Goal: Information Seeking & Learning: Learn about a topic

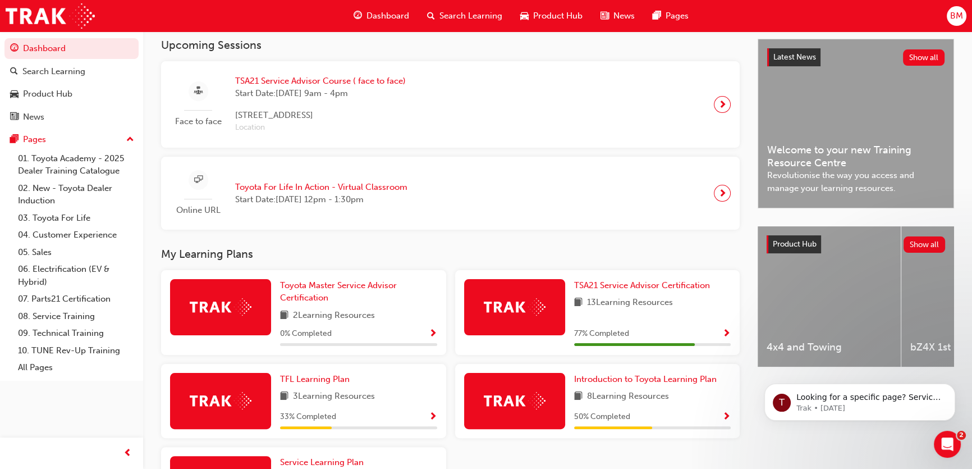
scroll to position [255, 0]
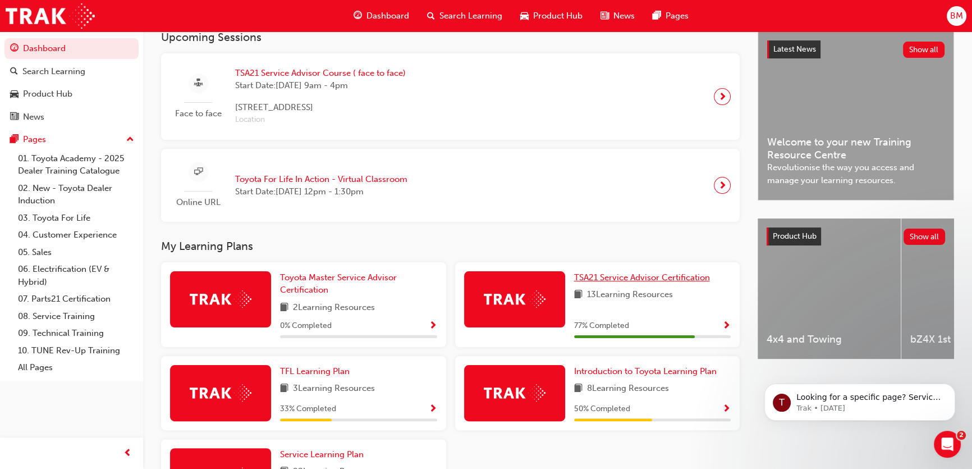
click at [614, 279] on span "TSA21 Service Advisor Certification" at bounding box center [642, 277] width 136 height 10
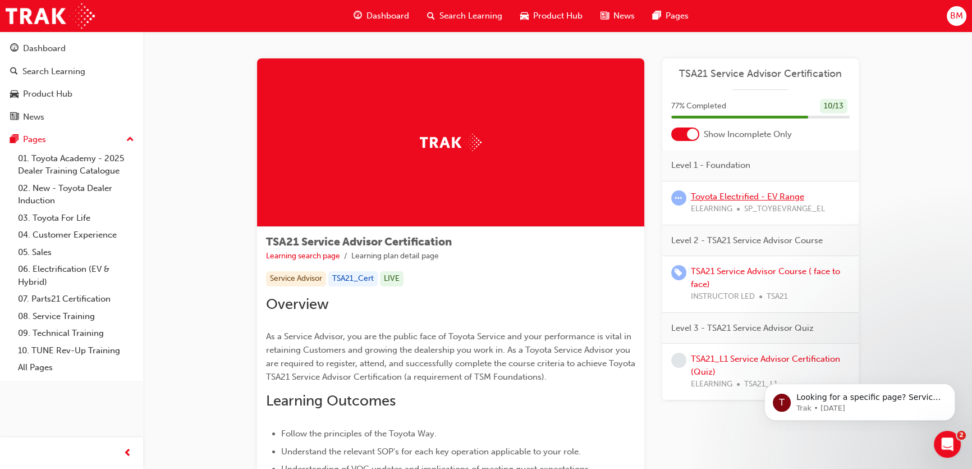
click at [724, 197] on link "Toyota Electrified - EV Range" at bounding box center [747, 196] width 113 height 10
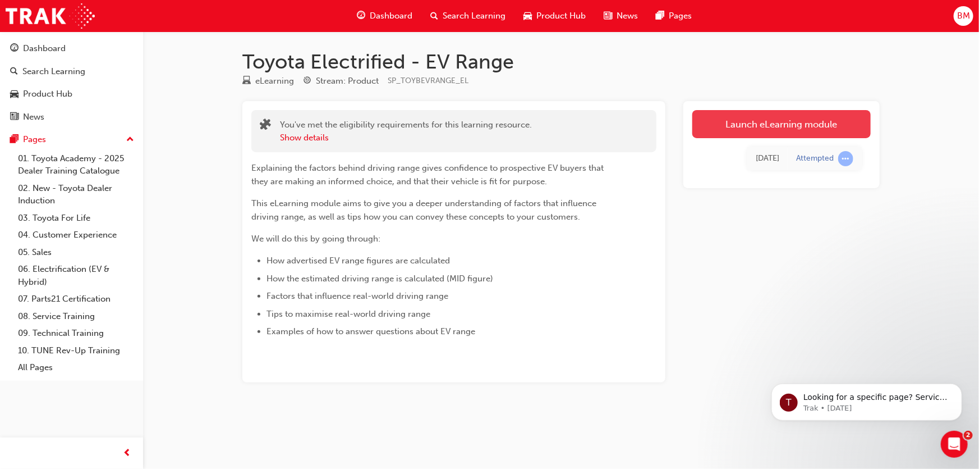
click at [751, 125] on link "Launch eLearning module" at bounding box center [781, 124] width 178 height 28
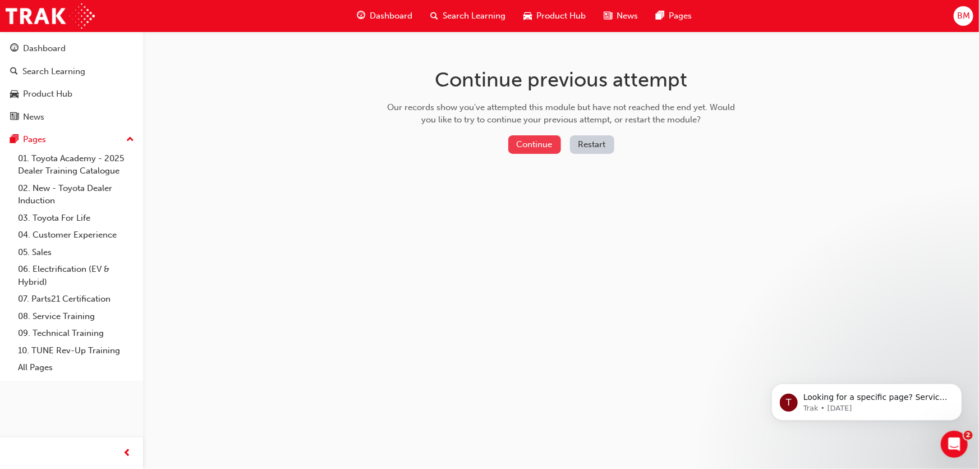
click at [528, 138] on button "Continue" at bounding box center [534, 144] width 53 height 19
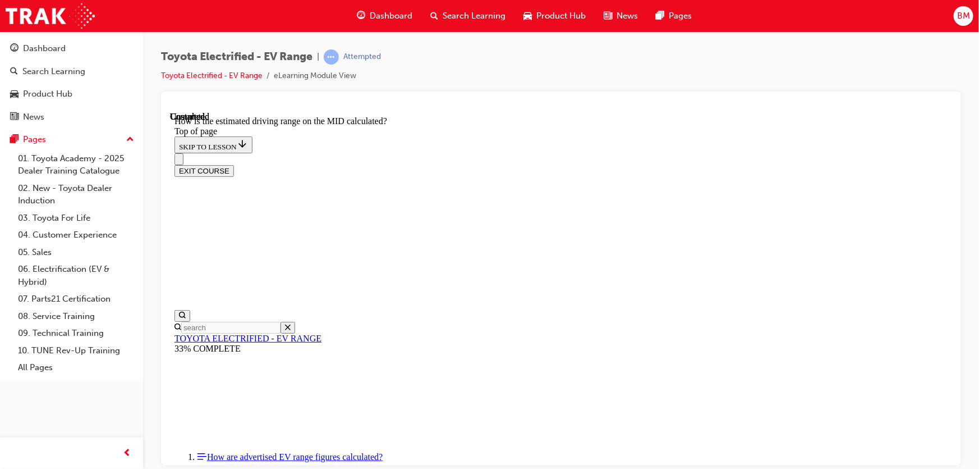
scroll to position [870, 0]
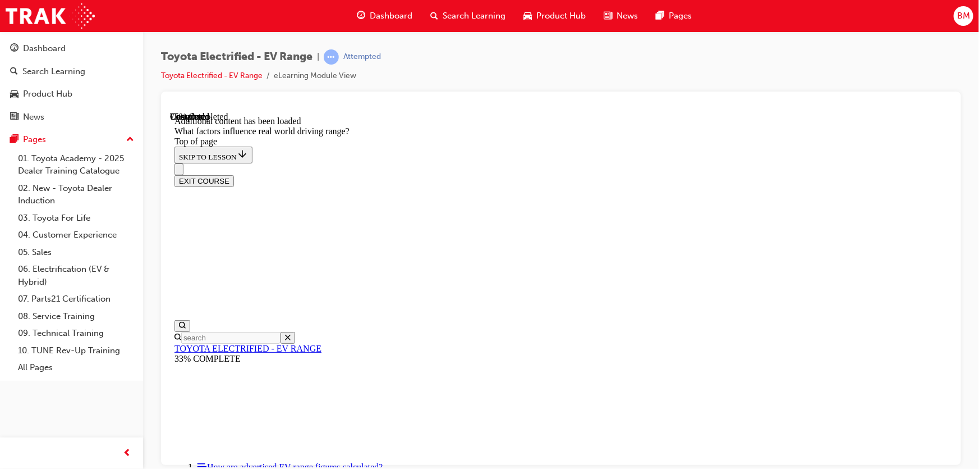
scroll to position [1403, 0]
drag, startPoint x: 633, startPoint y: 290, endPoint x: 633, endPoint y: 417, distance: 127.9
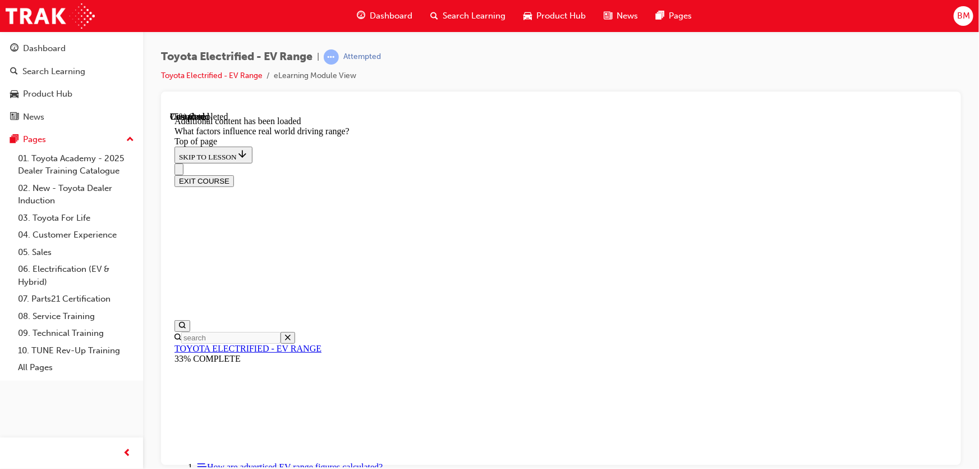
drag, startPoint x: 635, startPoint y: 237, endPoint x: 793, endPoint y: 391, distance: 220.6
drag, startPoint x: 633, startPoint y: 244, endPoint x: 532, endPoint y: 378, distance: 167.5
drag, startPoint x: 641, startPoint y: 242, endPoint x: 756, endPoint y: 374, distance: 175.0
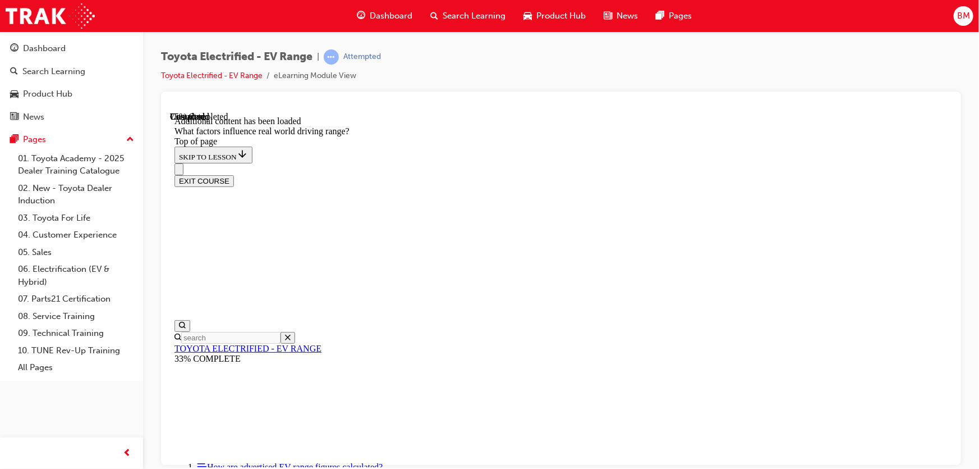
drag, startPoint x: 637, startPoint y: 243, endPoint x: 544, endPoint y: 367, distance: 155.1
drag, startPoint x: 640, startPoint y: 245, endPoint x: 796, endPoint y: 384, distance: 209.0
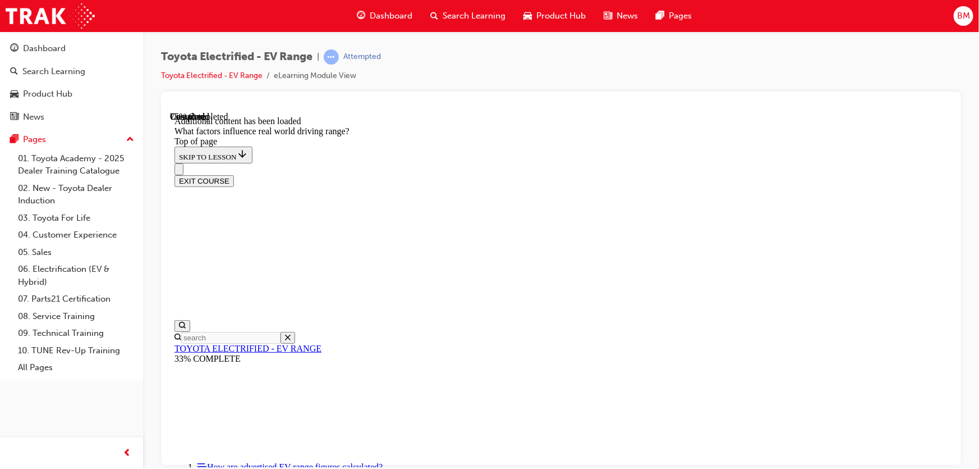
drag, startPoint x: 633, startPoint y: 242, endPoint x: 494, endPoint y: 368, distance: 187.5
drag, startPoint x: 664, startPoint y: 273, endPoint x: 794, endPoint y: 362, distance: 157.3
drag, startPoint x: 634, startPoint y: 242, endPoint x: 766, endPoint y: 395, distance: 202.1
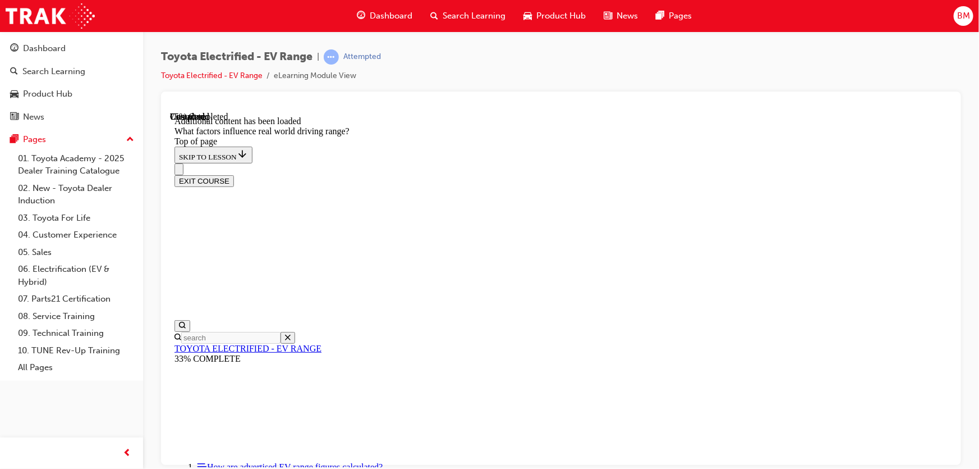
drag, startPoint x: 635, startPoint y: 240, endPoint x: 511, endPoint y: 381, distance: 187.6
drag, startPoint x: 647, startPoint y: 221, endPoint x: 670, endPoint y: 275, distance: 59.4
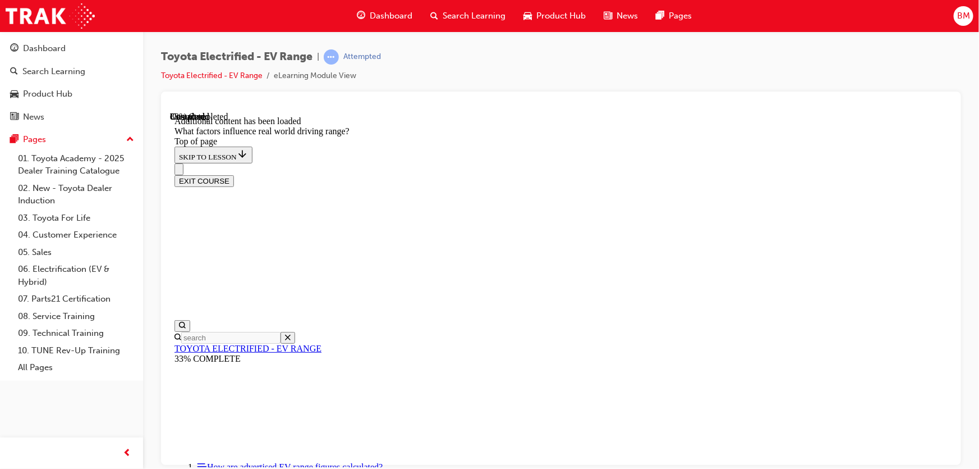
drag, startPoint x: 633, startPoint y: 223, endPoint x: 539, endPoint y: 329, distance: 141.9
drag, startPoint x: 609, startPoint y: 228, endPoint x: 737, endPoint y: 351, distance: 177.4
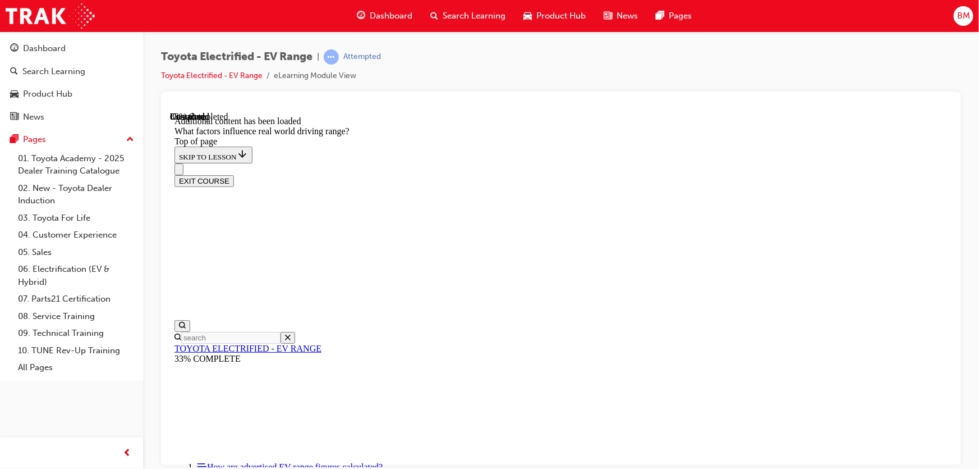
drag, startPoint x: 646, startPoint y: 194, endPoint x: 628, endPoint y: 221, distance: 32.8
drag, startPoint x: 628, startPoint y: 221, endPoint x: 513, endPoint y: 370, distance: 188.0
drag, startPoint x: 616, startPoint y: 204, endPoint x: 783, endPoint y: 368, distance: 233.7
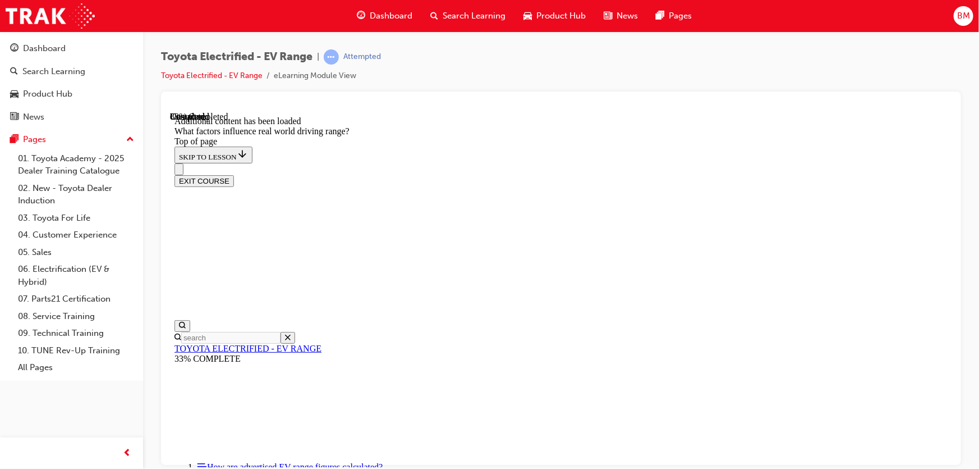
drag, startPoint x: 669, startPoint y: 212, endPoint x: 810, endPoint y: 328, distance: 182.1
drag, startPoint x: 633, startPoint y: 222, endPoint x: 506, endPoint y: 362, distance: 189.5
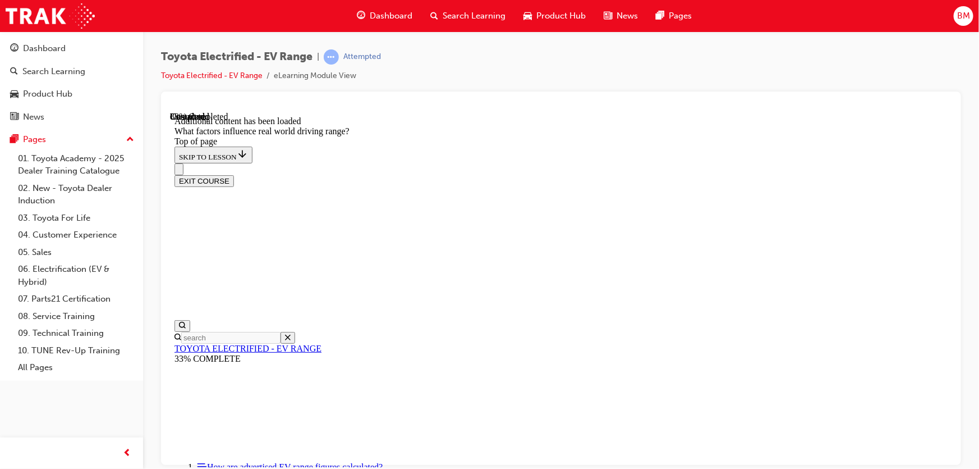
drag, startPoint x: 597, startPoint y: 222, endPoint x: 470, endPoint y: 300, distance: 149.1
drag, startPoint x: 597, startPoint y: 226, endPoint x: 742, endPoint y: 372, distance: 205.9
drag, startPoint x: 594, startPoint y: 225, endPoint x: 723, endPoint y: 350, distance: 180.2
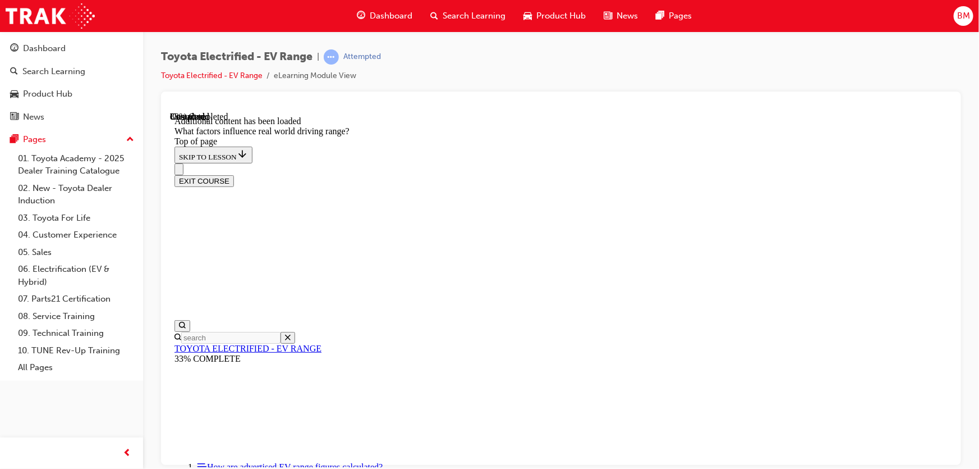
drag, startPoint x: 658, startPoint y: 387, endPoint x: 460, endPoint y: 346, distance: 201.7
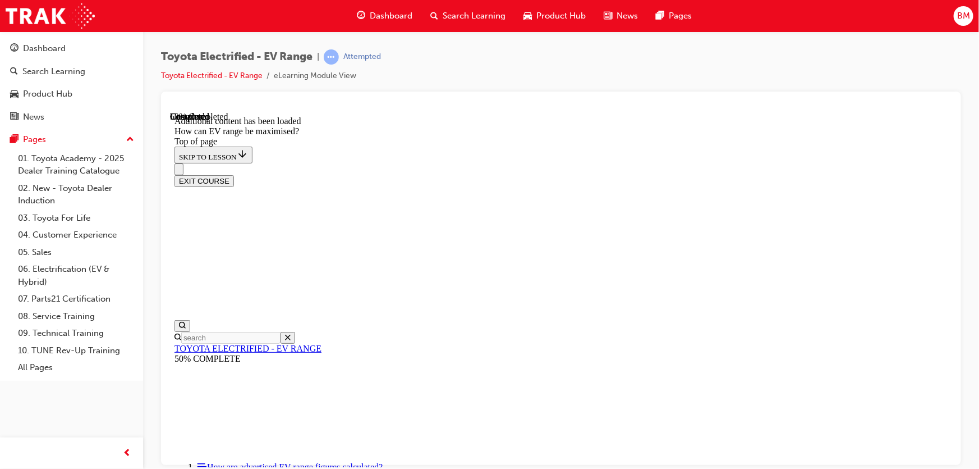
scroll to position [595, 0]
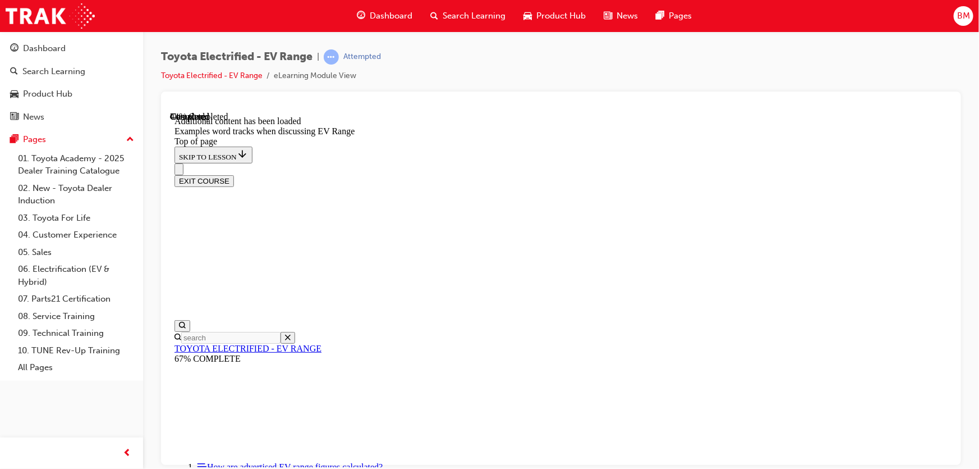
scroll to position [807, 0]
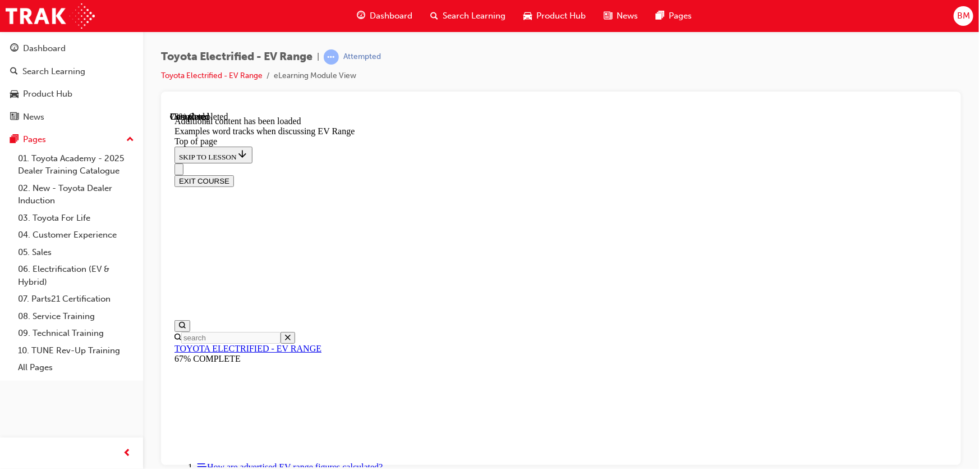
drag, startPoint x: 431, startPoint y: 279, endPoint x: 431, endPoint y: 290, distance: 11.2
drag, startPoint x: 431, startPoint y: 316, endPoint x: 431, endPoint y: 323, distance: 7.3
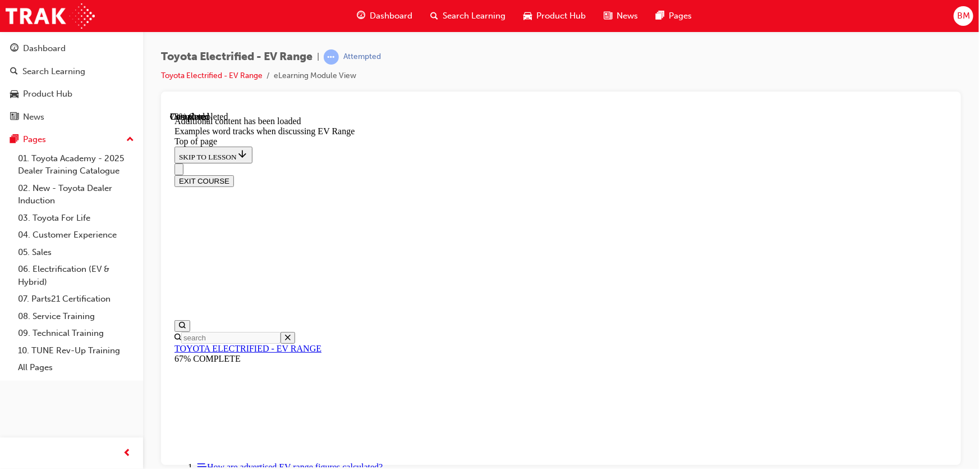
drag, startPoint x: 432, startPoint y: 352, endPoint x: 432, endPoint y: 369, distance: 16.8
drag, startPoint x: 429, startPoint y: 391, endPoint x: 429, endPoint y: 397, distance: 6.2
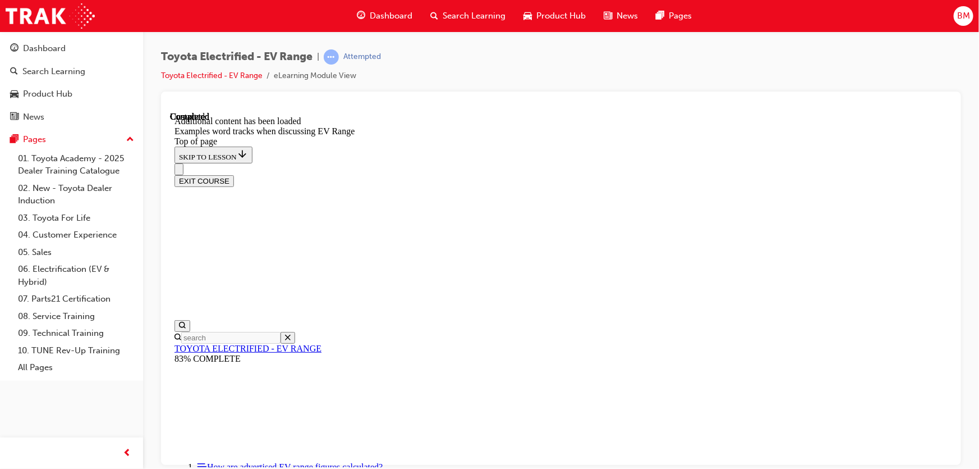
scroll to position [1656, 0]
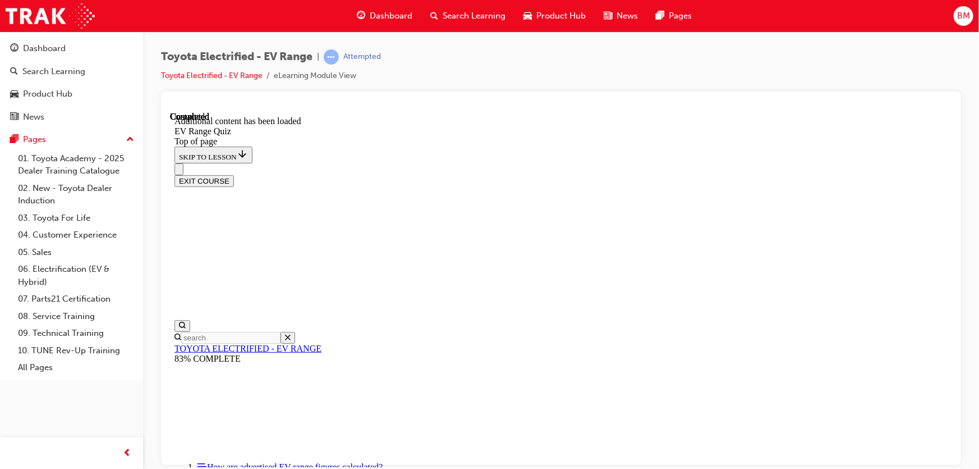
scroll to position [85, 0]
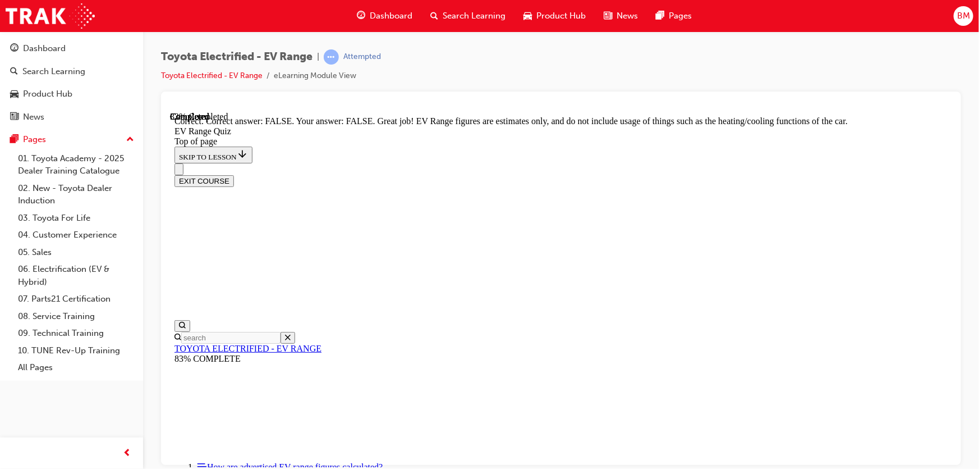
scroll to position [247, 0]
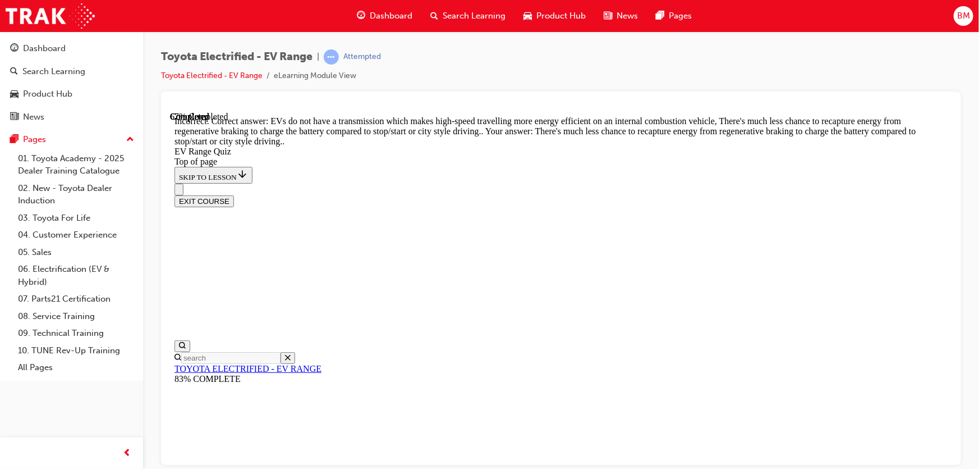
scroll to position [128, 0]
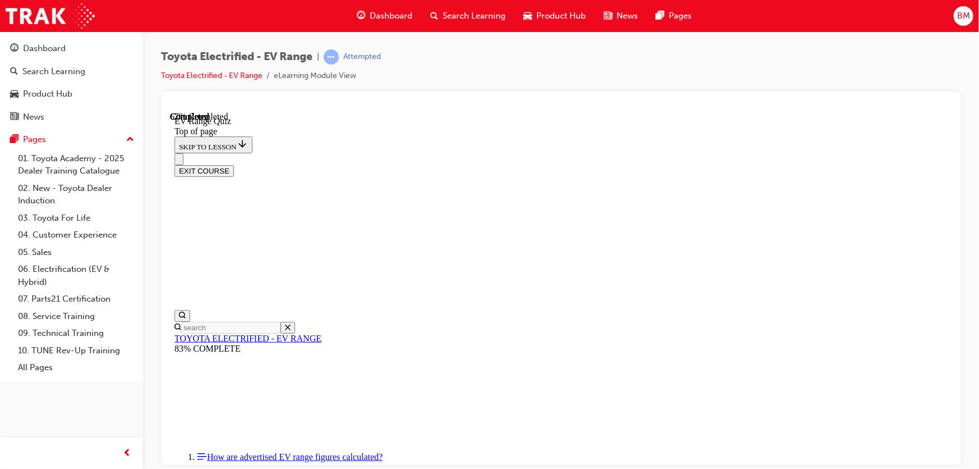
scroll to position [249, 0]
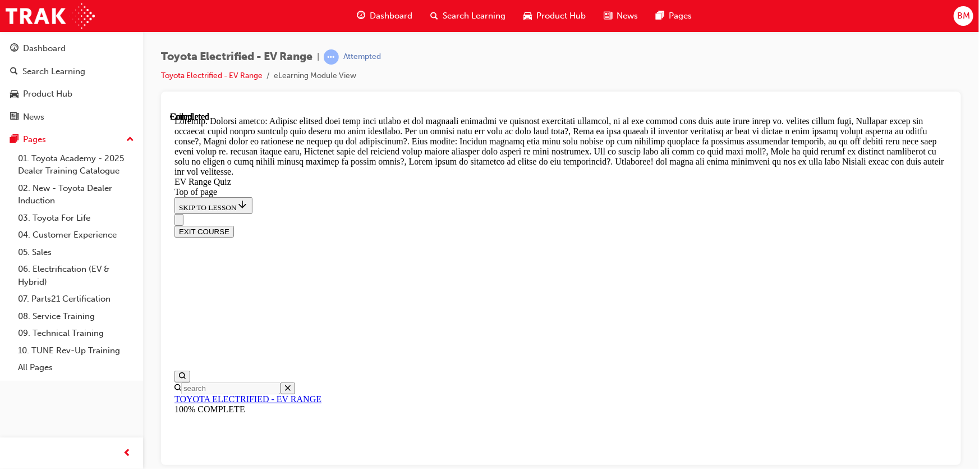
scroll to position [458, 0]
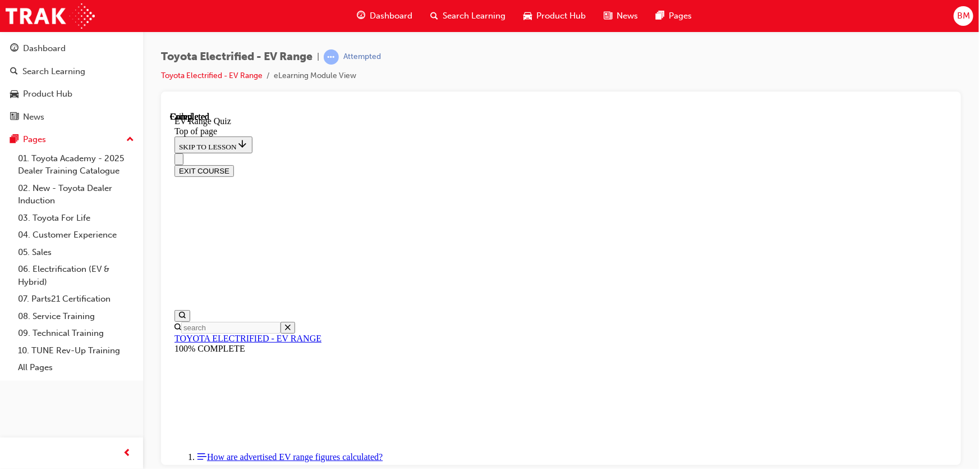
scroll to position [219, 0]
